Goal: Browse casually: Explore the website without a specific task or goal

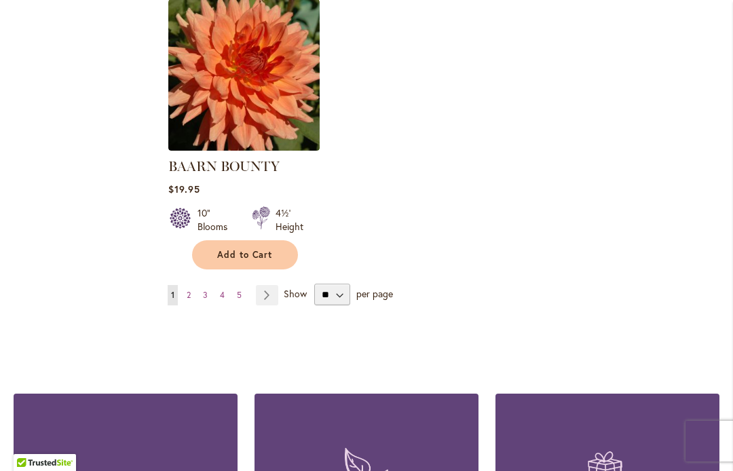
scroll to position [1837, 0]
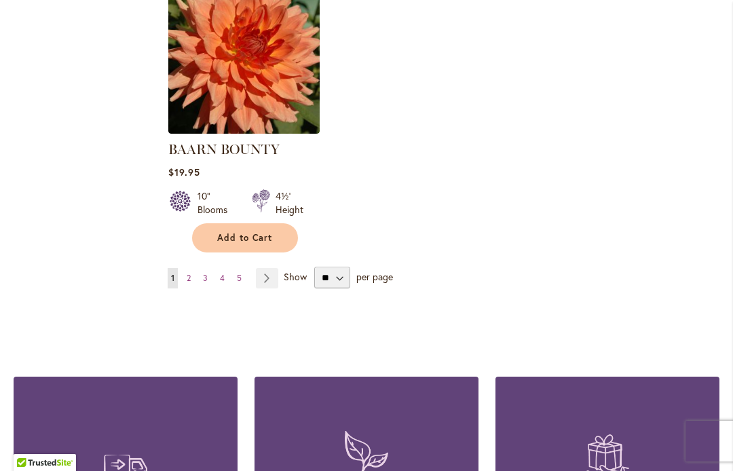
click at [273, 273] on link "Page Next" at bounding box center [267, 278] width 22 height 20
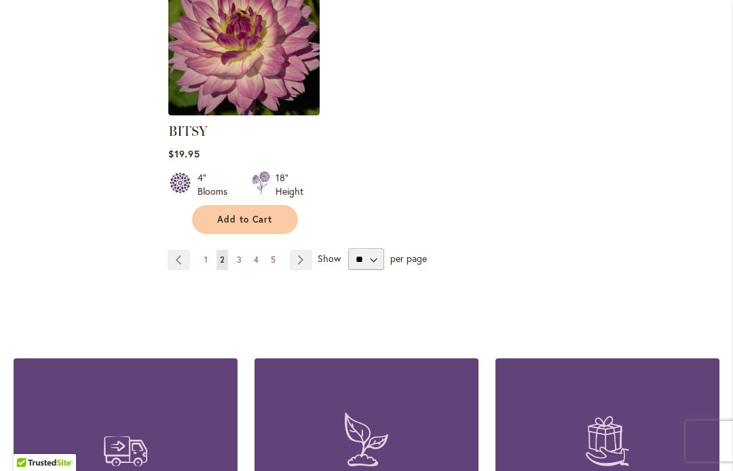
scroll to position [1895, 0]
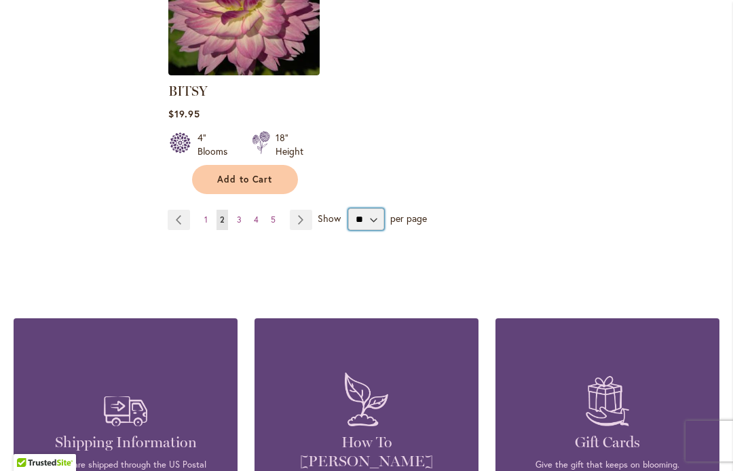
click at [360, 215] on select "** ** ** **" at bounding box center [366, 219] width 36 height 22
click at [302, 218] on link "Page Next" at bounding box center [301, 220] width 22 height 20
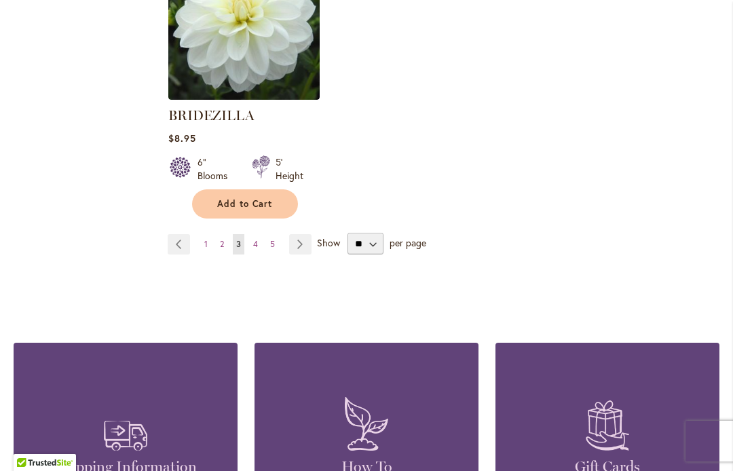
scroll to position [1855, 0]
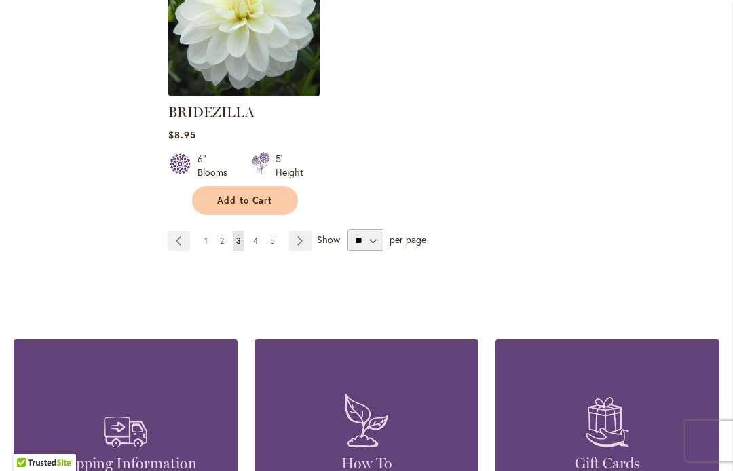
click at [307, 249] on link "Page Next" at bounding box center [300, 241] width 22 height 20
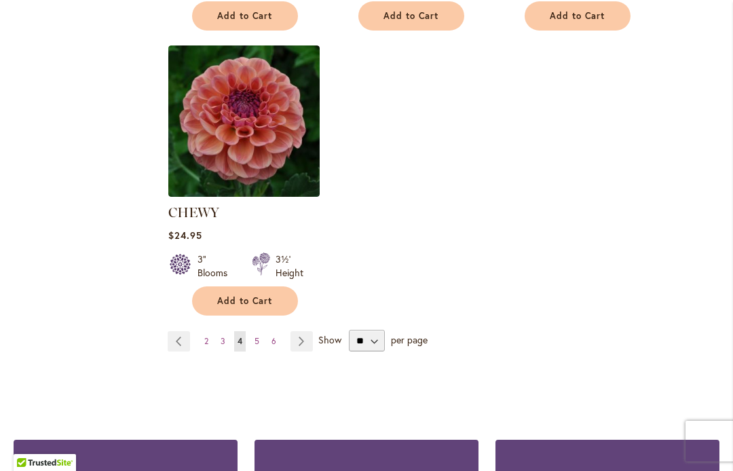
scroll to position [1774, 0]
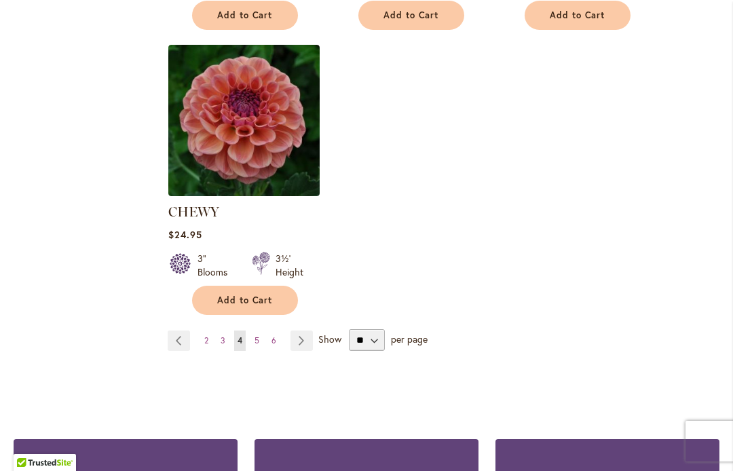
click at [299, 351] on link "Page Next" at bounding box center [301, 340] width 22 height 20
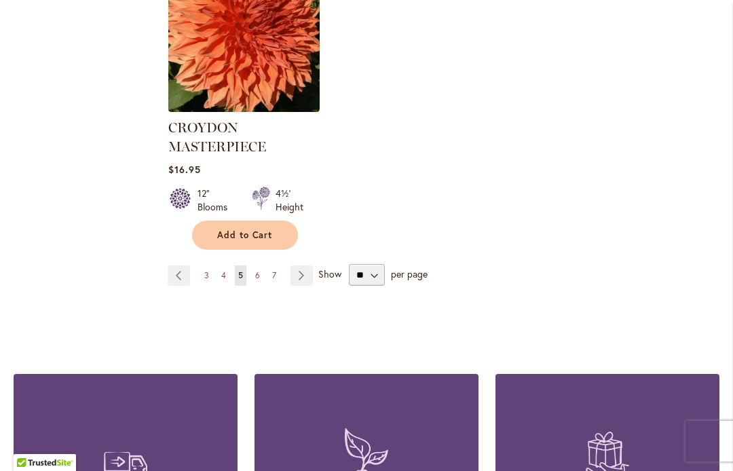
scroll to position [1911, 0]
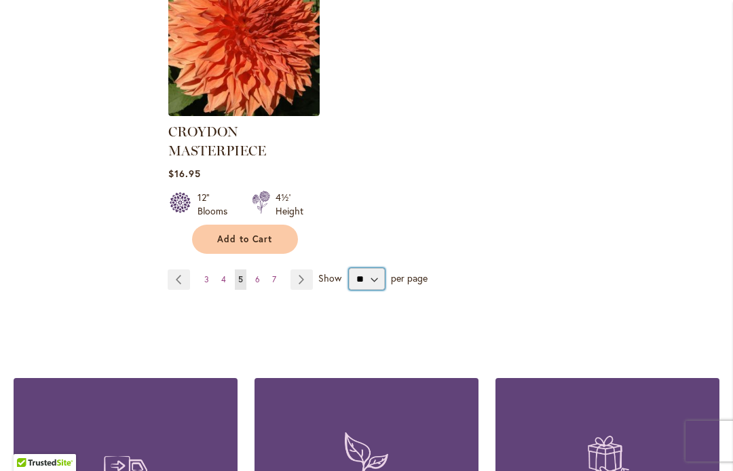
click at [362, 268] on select "** ** ** **" at bounding box center [367, 279] width 36 height 22
click at [308, 269] on link "Page Next" at bounding box center [301, 279] width 22 height 20
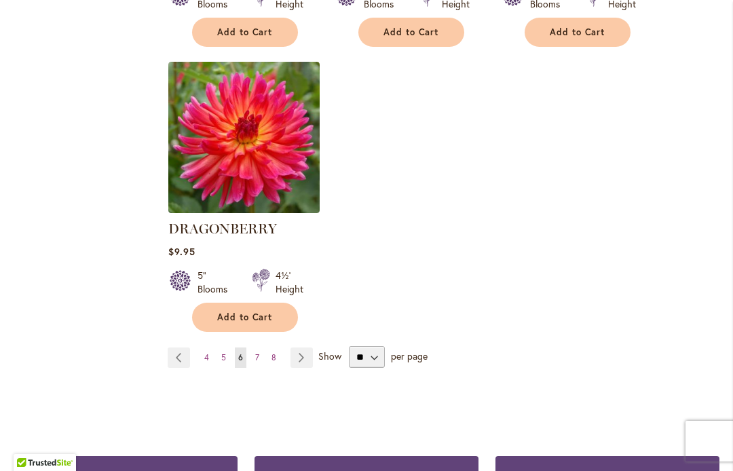
scroll to position [1779, 0]
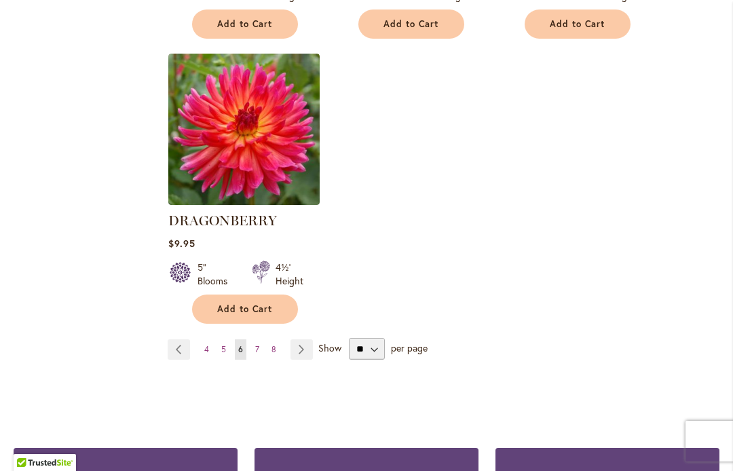
click at [328, 343] on span "Show" at bounding box center [329, 347] width 23 height 13
click at [349, 343] on select "** ** ** **" at bounding box center [367, 349] width 36 height 22
click at [299, 345] on link "Page Next" at bounding box center [301, 349] width 22 height 20
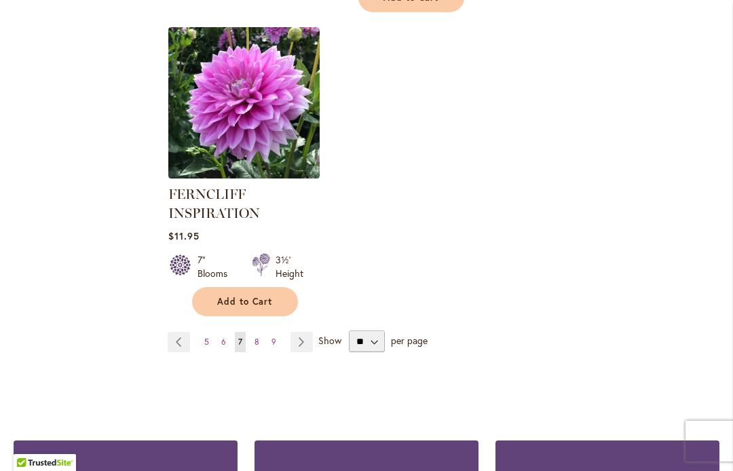
scroll to position [1852, 0]
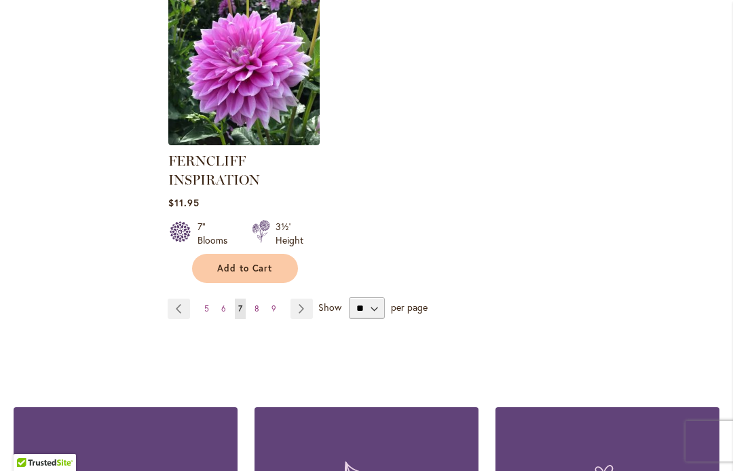
click at [304, 319] on link "Page Next" at bounding box center [301, 309] width 22 height 20
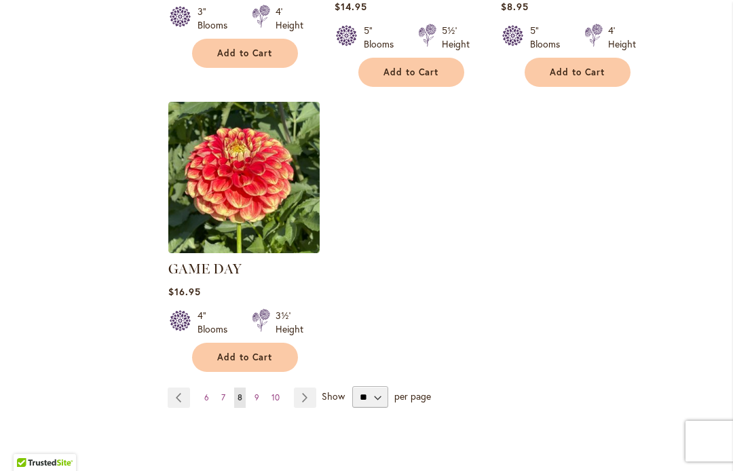
scroll to position [1758, 0]
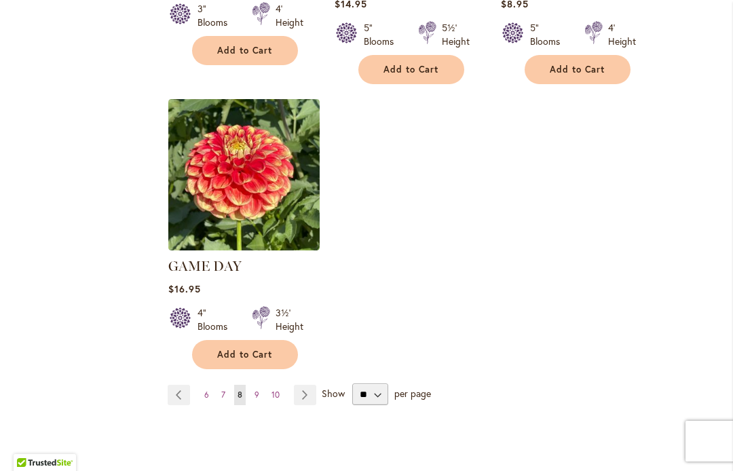
click at [306, 385] on link "Page Next" at bounding box center [305, 395] width 22 height 20
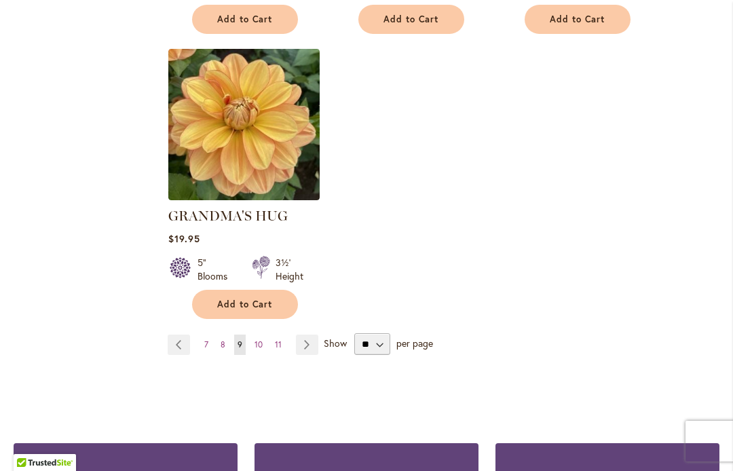
scroll to position [1789, 0]
click at [302, 334] on link "Page Next" at bounding box center [307, 344] width 22 height 20
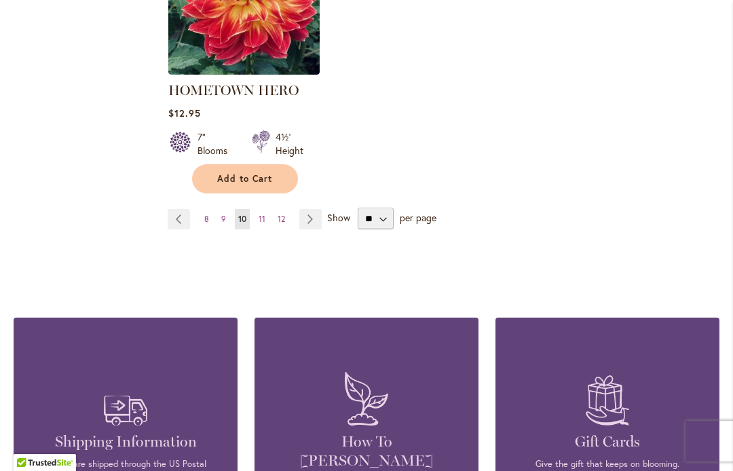
scroll to position [1964, 0]
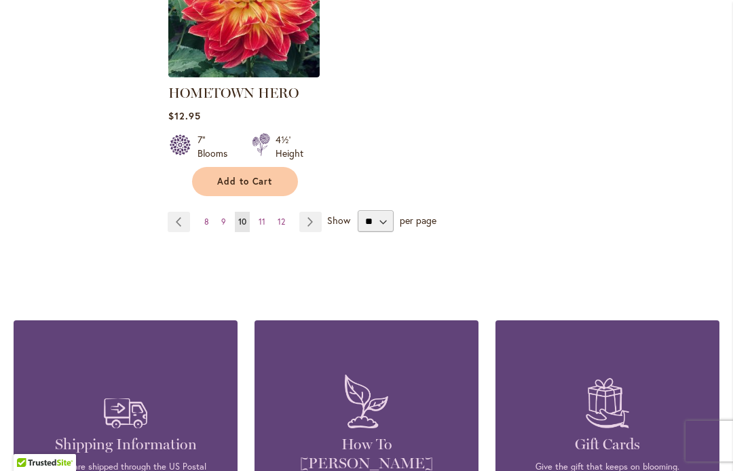
click at [317, 216] on link "Page Next" at bounding box center [310, 222] width 22 height 20
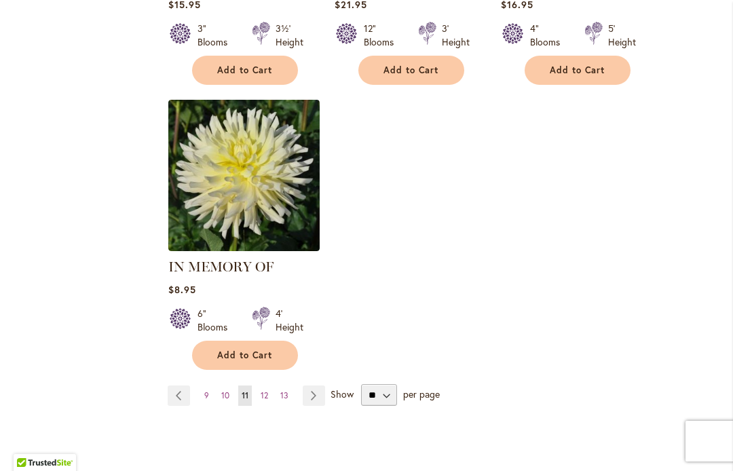
scroll to position [1720, 0]
click at [339, 389] on span "Show" at bounding box center [341, 393] width 23 height 13
click at [361, 389] on select "** ** ** **" at bounding box center [379, 394] width 36 height 22
click at [316, 398] on link "Page Next" at bounding box center [314, 395] width 22 height 20
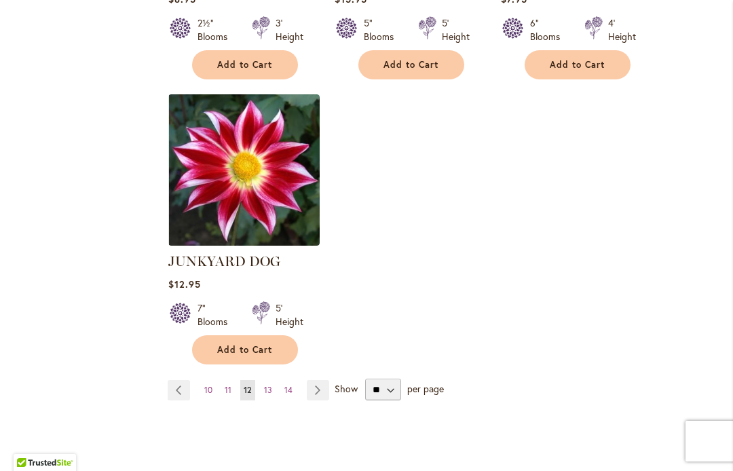
scroll to position [1758, 0]
click at [318, 385] on link "Page Next" at bounding box center [318, 389] width 22 height 20
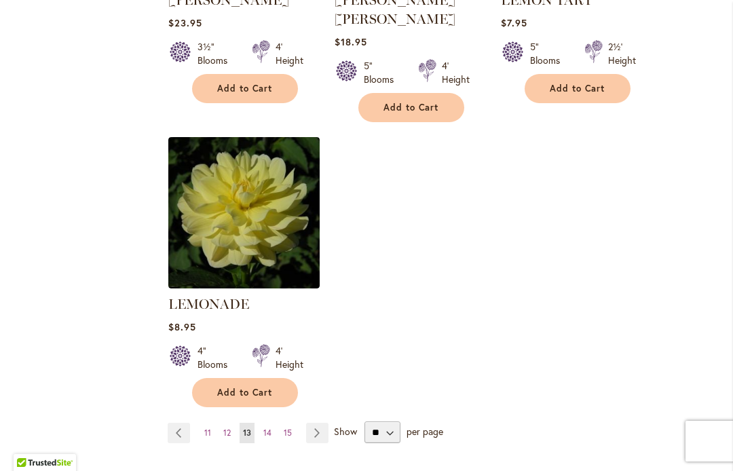
scroll to position [1706, 0]
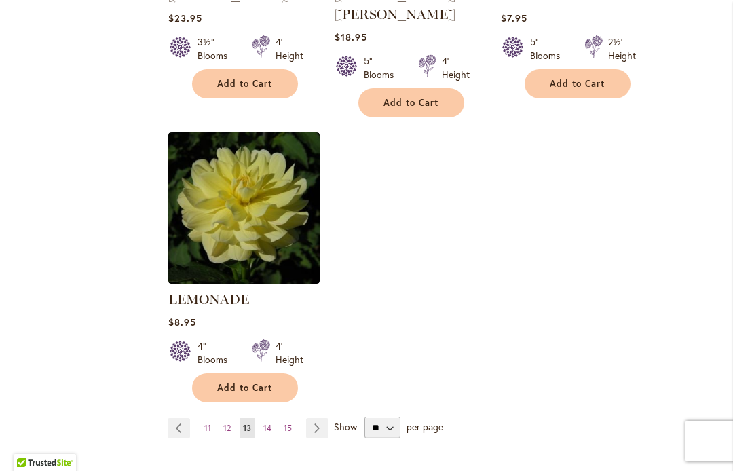
click at [315, 418] on link "Page Next" at bounding box center [317, 428] width 22 height 20
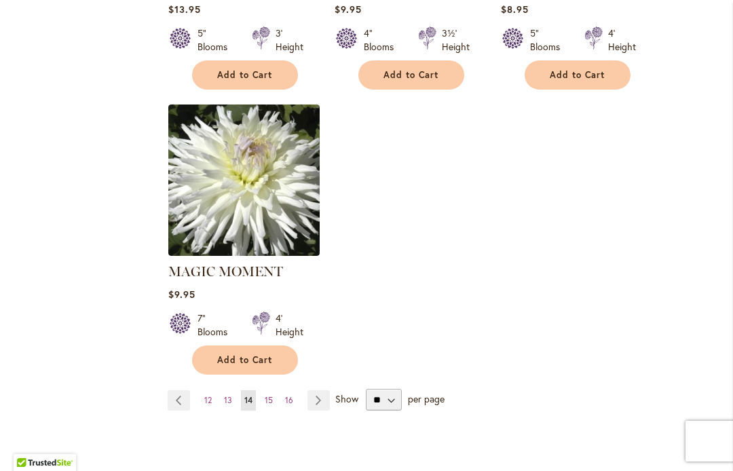
scroll to position [1744, 0]
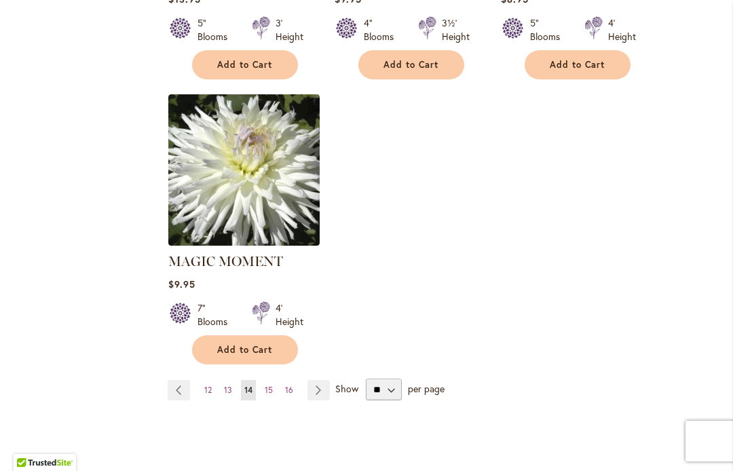
click at [315, 380] on link "Page Next" at bounding box center [318, 390] width 22 height 20
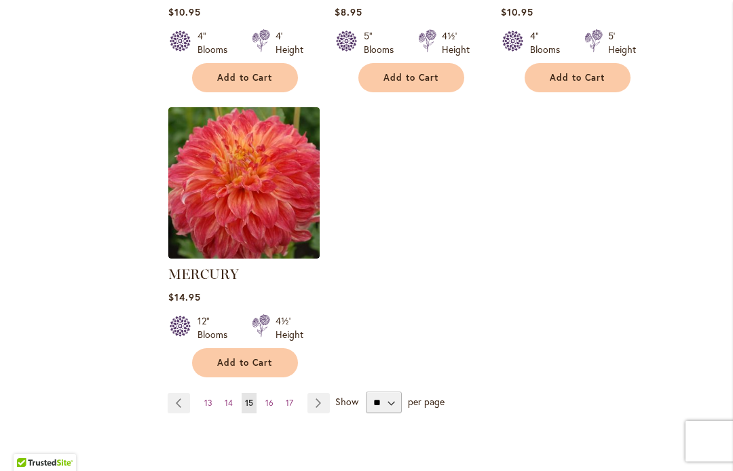
scroll to position [1742, 0]
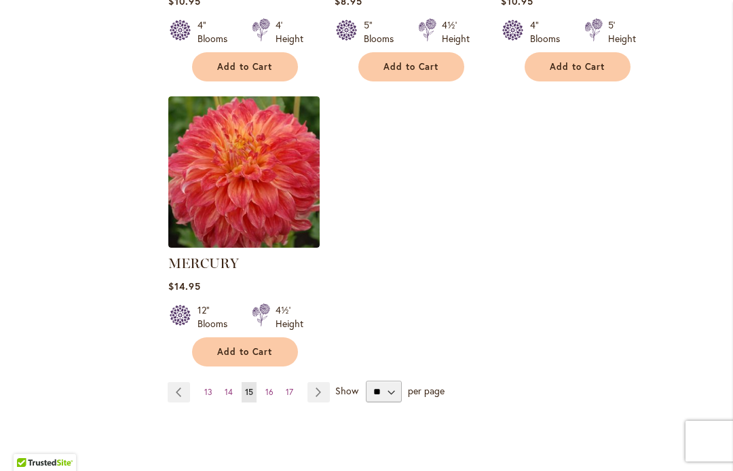
click at [314, 384] on link "Page Next" at bounding box center [318, 392] width 22 height 20
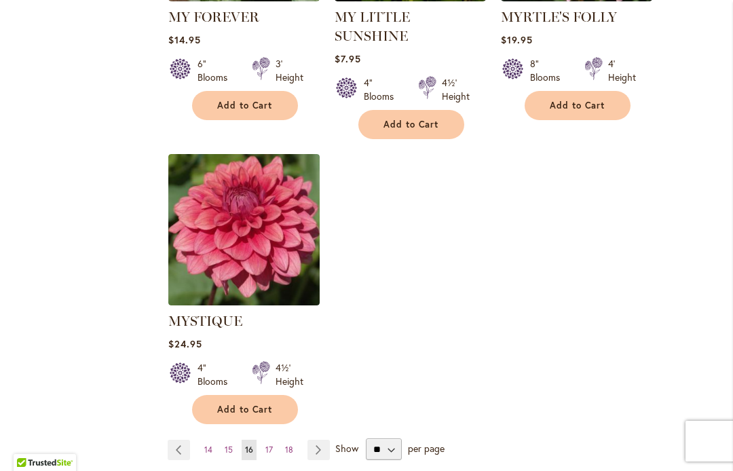
scroll to position [1704, 0]
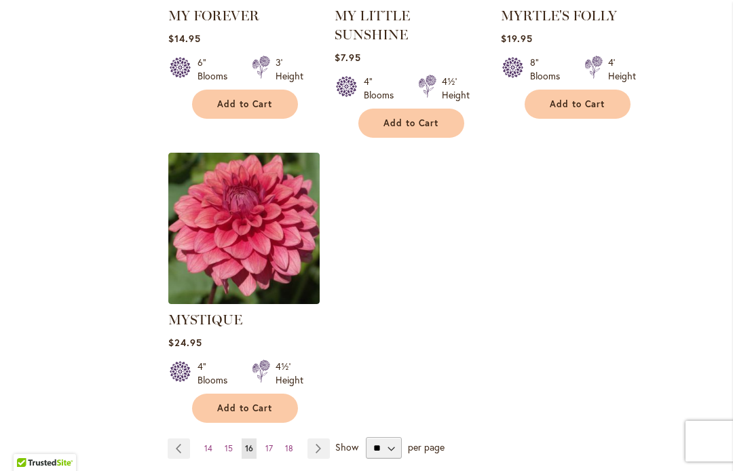
click at [314, 438] on link "Page Next" at bounding box center [318, 448] width 22 height 20
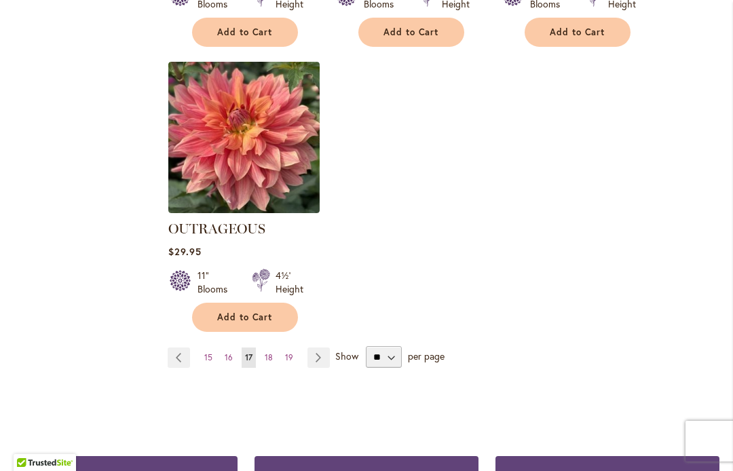
scroll to position [1744, 0]
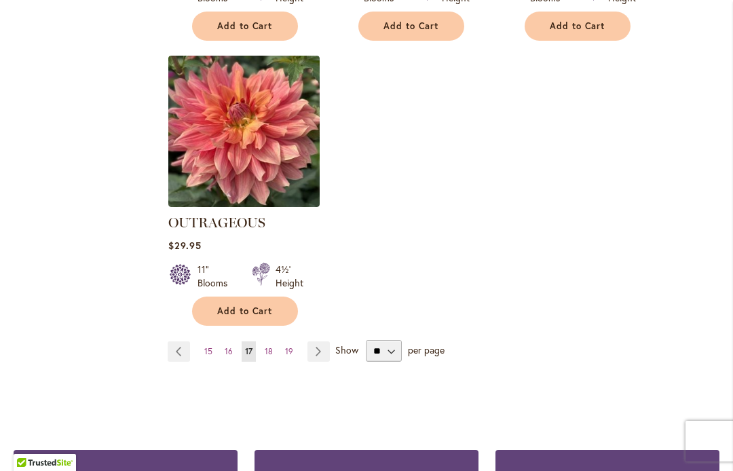
click at [313, 362] on link "Page Next" at bounding box center [318, 351] width 22 height 20
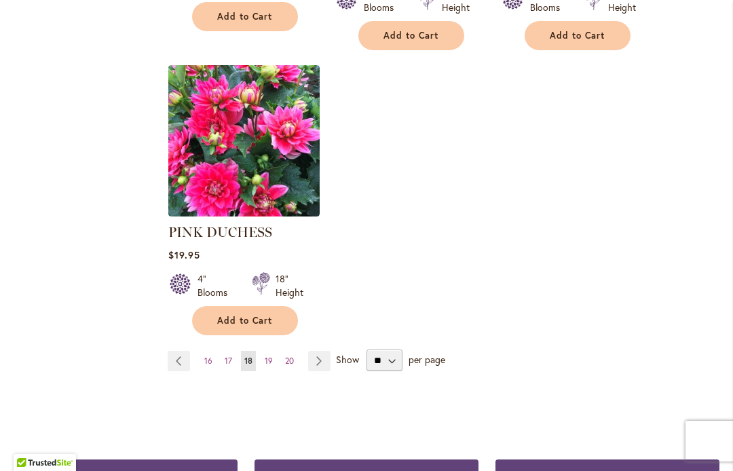
scroll to position [1799, 0]
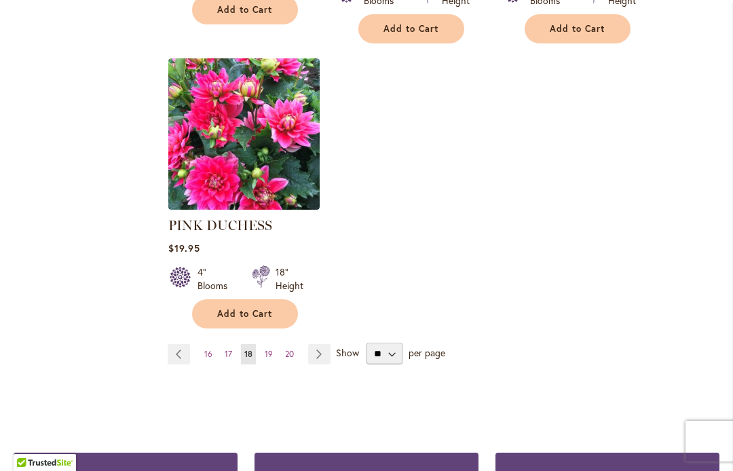
click at [315, 344] on link "Page Next" at bounding box center [319, 354] width 22 height 20
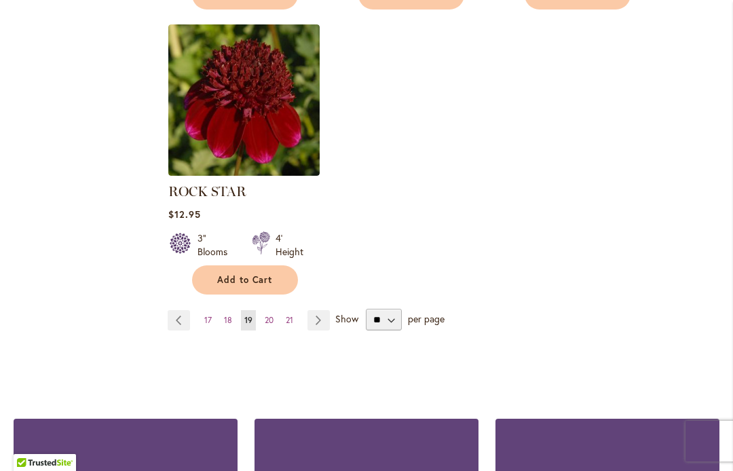
scroll to position [1797, 0]
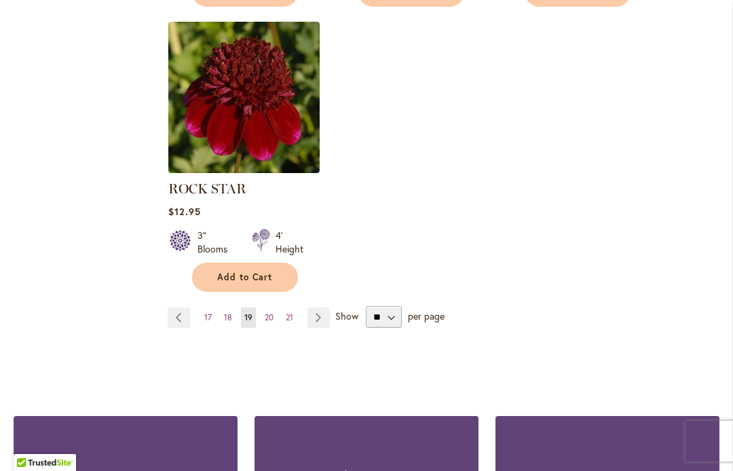
click at [320, 328] on link "Page Next" at bounding box center [318, 317] width 22 height 20
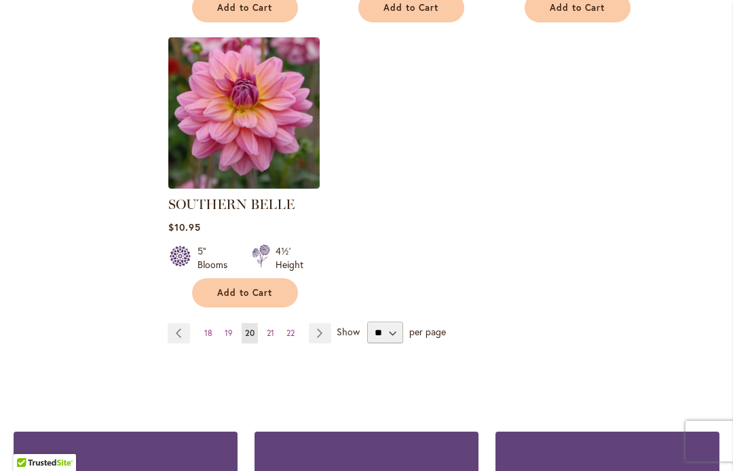
scroll to position [1788, 0]
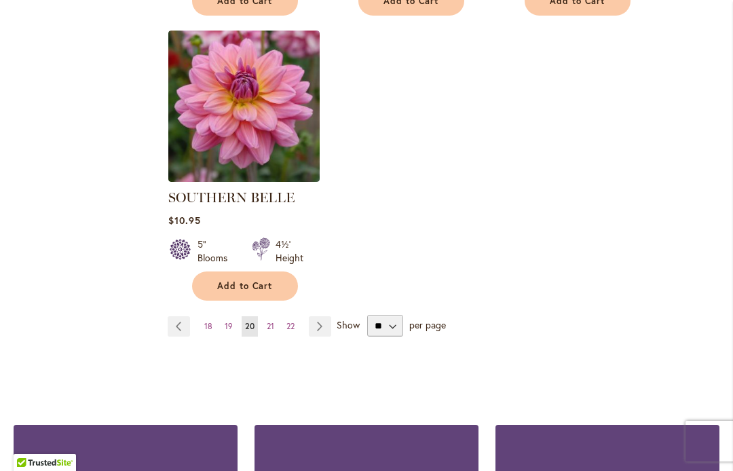
click at [318, 320] on link "Page Next" at bounding box center [320, 326] width 22 height 20
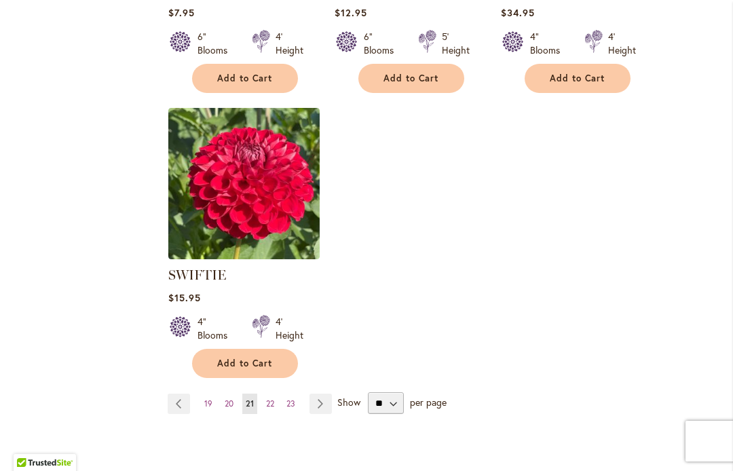
scroll to position [1721, 0]
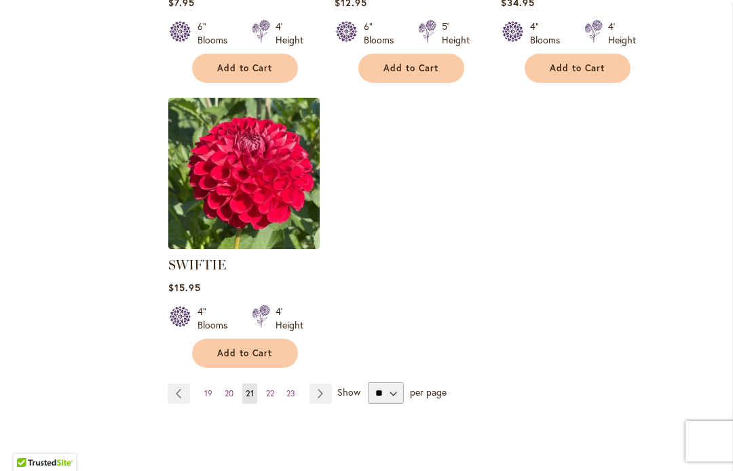
click at [319, 404] on link "Page Next" at bounding box center [320, 393] width 22 height 20
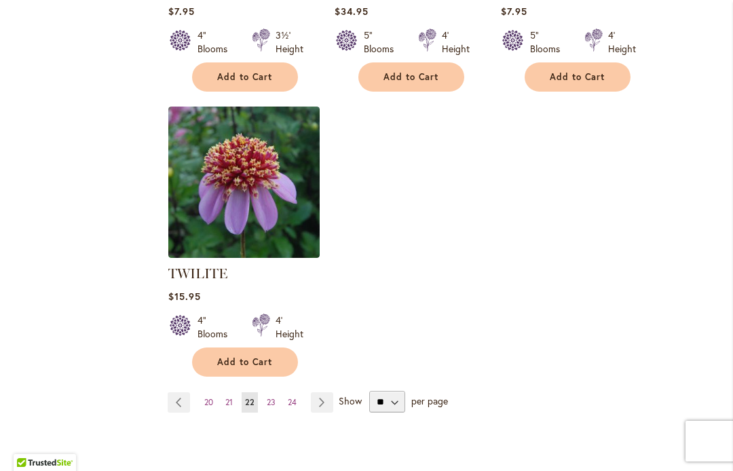
scroll to position [1694, 0]
click at [348, 406] on span "Show" at bounding box center [350, 400] width 23 height 13
click at [369, 412] on select "** ** ** **" at bounding box center [387, 401] width 36 height 22
click at [325, 412] on link "Page Next" at bounding box center [322, 401] width 22 height 20
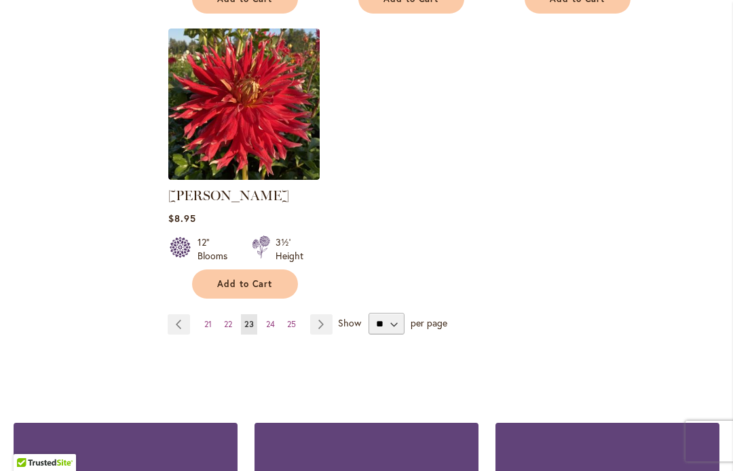
scroll to position [1791, 0]
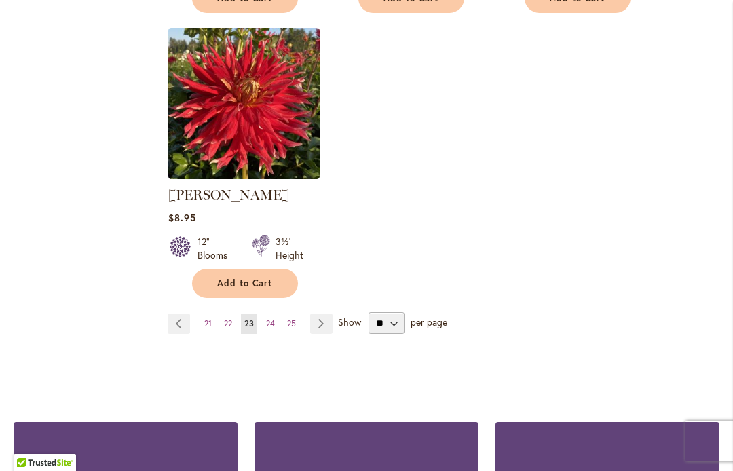
click at [316, 316] on link "Page Next" at bounding box center [321, 323] width 22 height 20
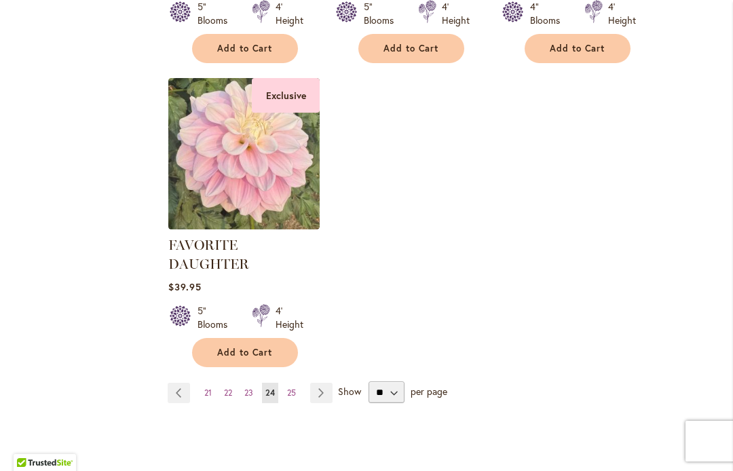
scroll to position [1726, 0]
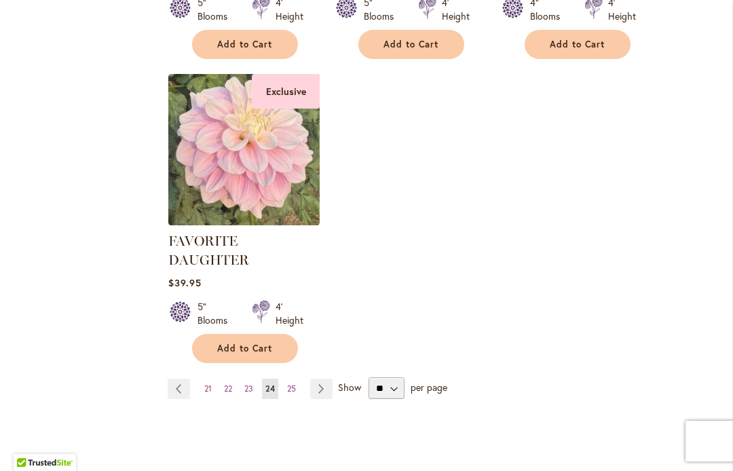
click at [318, 399] on link "Page Next" at bounding box center [321, 389] width 22 height 20
